Goal: Obtain resource: Download file/media

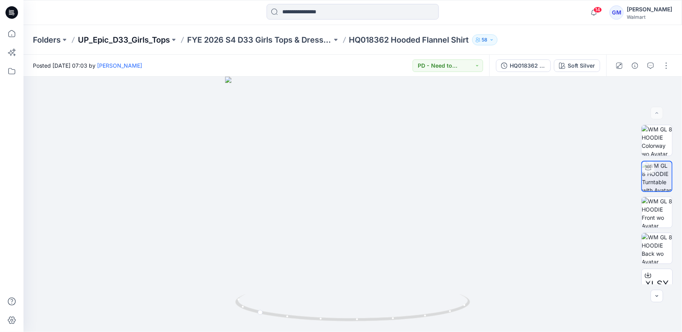
click at [90, 39] on p "UP_Epic_D33_Girls_Tops" at bounding box center [124, 39] width 92 height 11
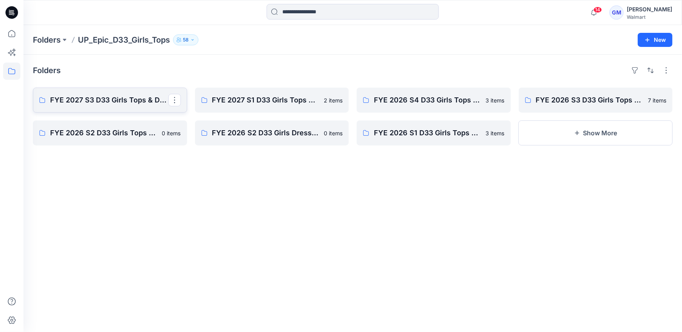
click at [114, 99] on p "FYE 2027 S3 D33 Girls Tops & Dresses Epic Design" at bounding box center [109, 100] width 118 height 11
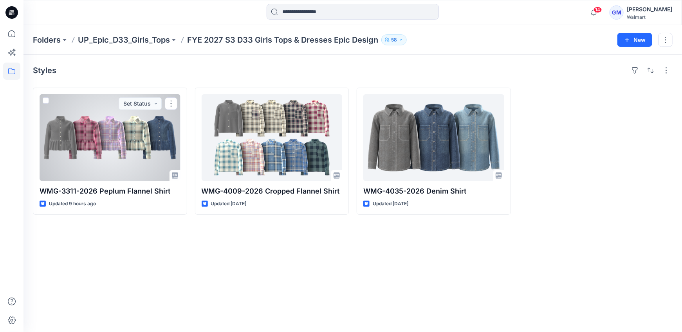
drag, startPoint x: 116, startPoint y: 135, endPoint x: 112, endPoint y: 134, distance: 4.3
click at [116, 135] on div at bounding box center [110, 137] width 141 height 87
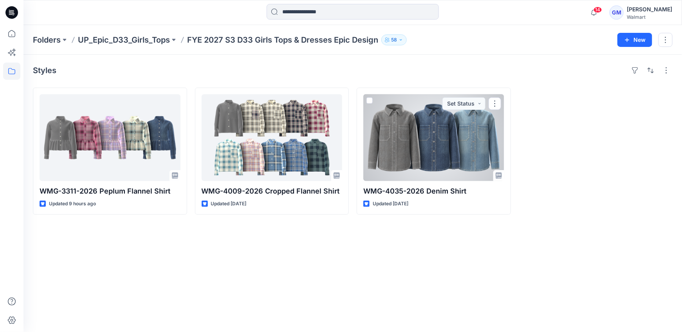
click at [385, 138] on div at bounding box center [433, 137] width 141 height 87
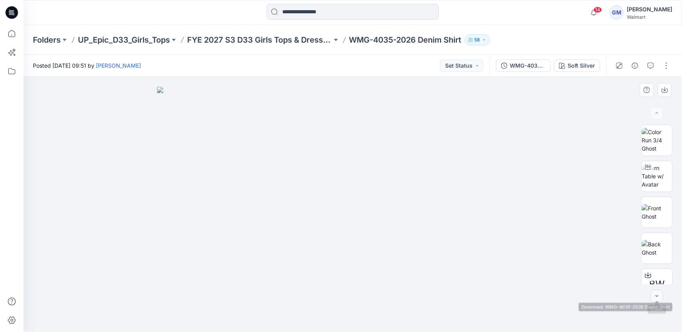
click at [660, 295] on button "button" at bounding box center [656, 296] width 13 height 13
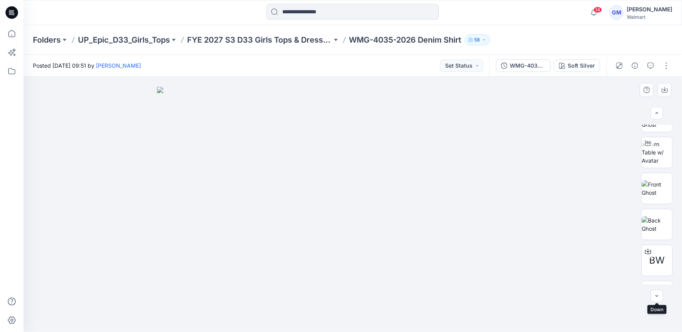
click at [660, 295] on button "button" at bounding box center [656, 296] width 13 height 13
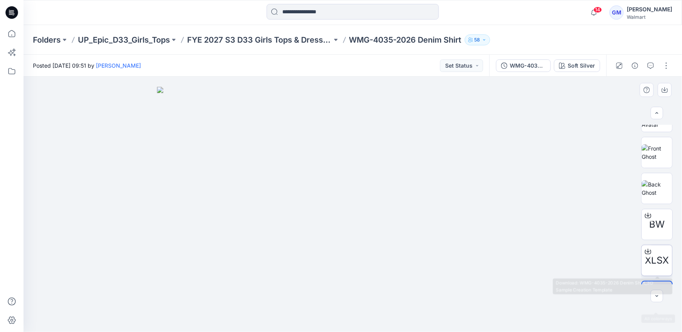
click at [655, 265] on span "XLSX" at bounding box center [657, 261] width 24 height 14
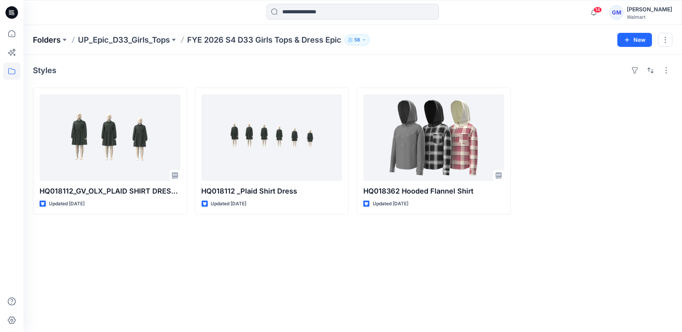
click at [50, 42] on p "Folders" at bounding box center [47, 39] width 28 height 11
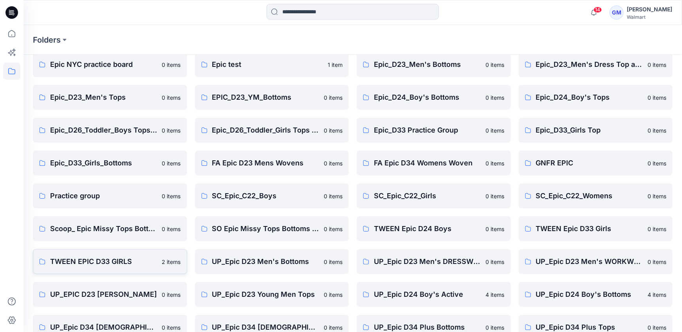
scroll to position [74, 0]
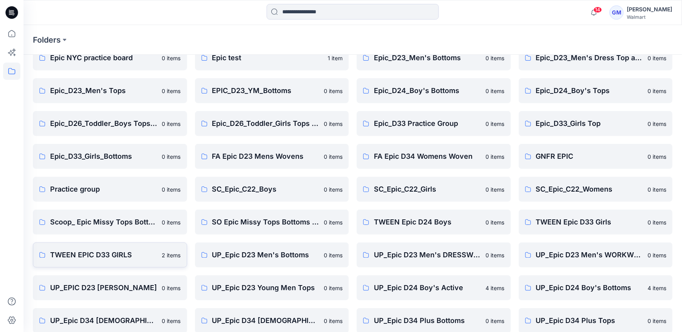
click at [89, 254] on p "TWEEN EPIC D33 GIRLS" at bounding box center [103, 255] width 107 height 11
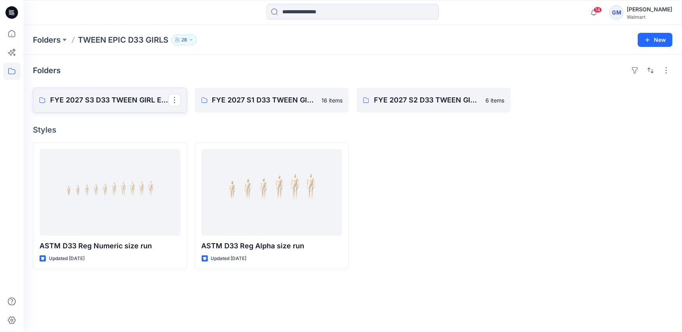
click at [98, 96] on p "FYE 2027 S3 D33 TWEEN GIRL EPIC" at bounding box center [109, 100] width 118 height 11
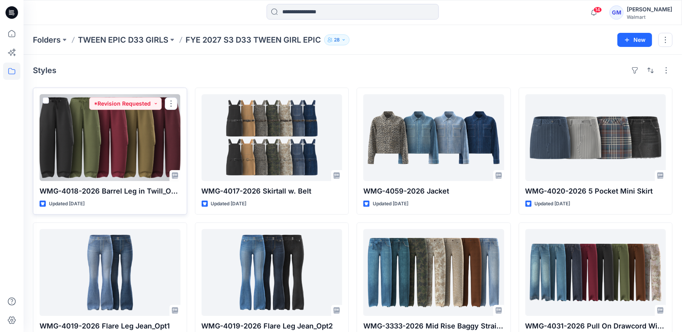
click at [141, 138] on div at bounding box center [110, 137] width 141 height 87
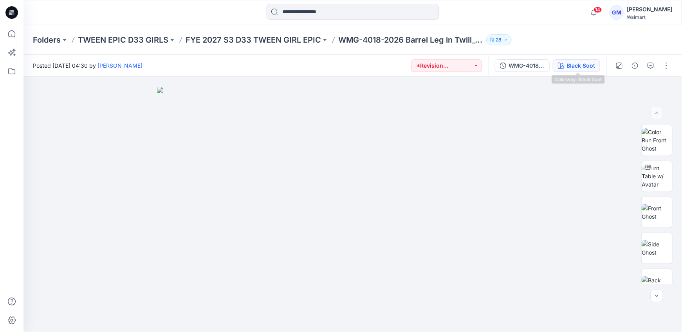
click at [578, 66] on div "Black Soot" at bounding box center [580, 65] width 29 height 9
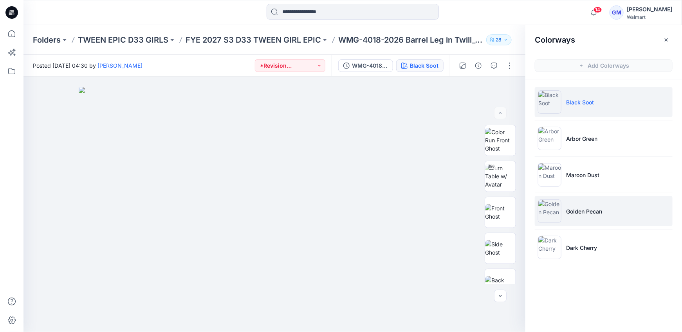
click at [575, 218] on li "Golden Pecan" at bounding box center [603, 211] width 138 height 30
